Goal: Download file/media

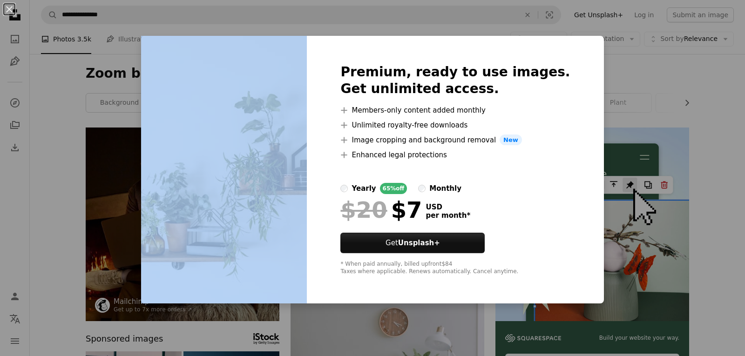
drag, startPoint x: 359, startPoint y: 56, endPoint x: 200, endPoint y: 98, distance: 164.0
click at [200, 98] on div "Premium, ready to use images. Get unlimited access. A plus sign Members-only co…" at bounding box center [372, 170] width 463 height 268
click at [311, 327] on div "An X shape Premium, ready to use images. Get unlimited access. A plus sign Memb…" at bounding box center [372, 178] width 745 height 356
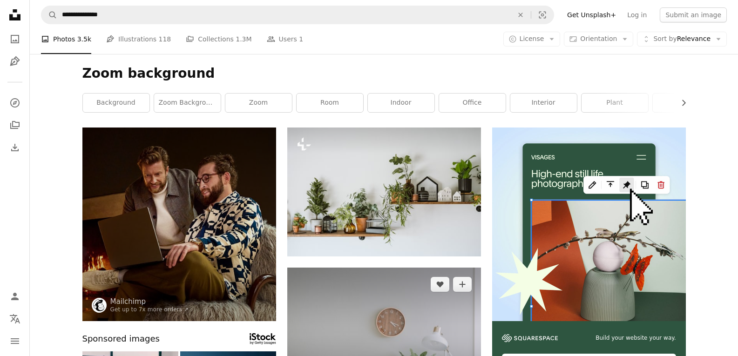
click at [372, 320] on img at bounding box center [384, 333] width 194 height 130
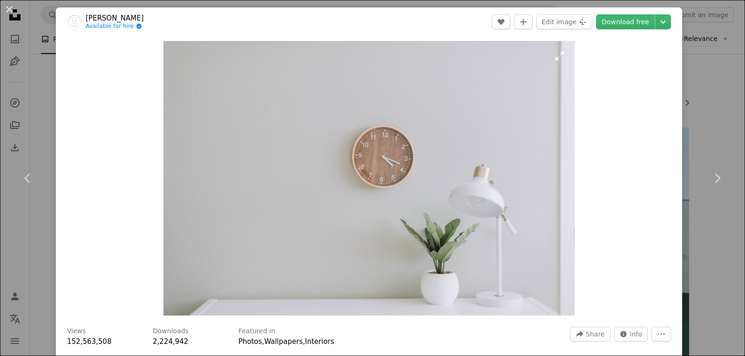
drag, startPoint x: 312, startPoint y: 20, endPoint x: 213, endPoint y: 49, distance: 102.8
click at [213, 49] on div "[PERSON_NAME] Available for hire A checkmark inside of a circle A heart A plus …" at bounding box center [369, 240] width 627 height 466
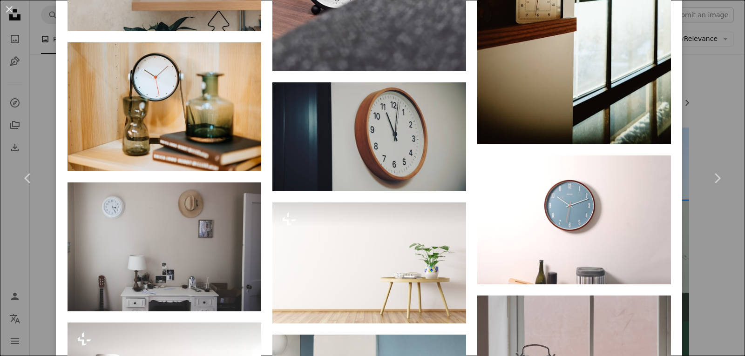
scroll to position [312, 0]
